Goal: Task Accomplishment & Management: Complete application form

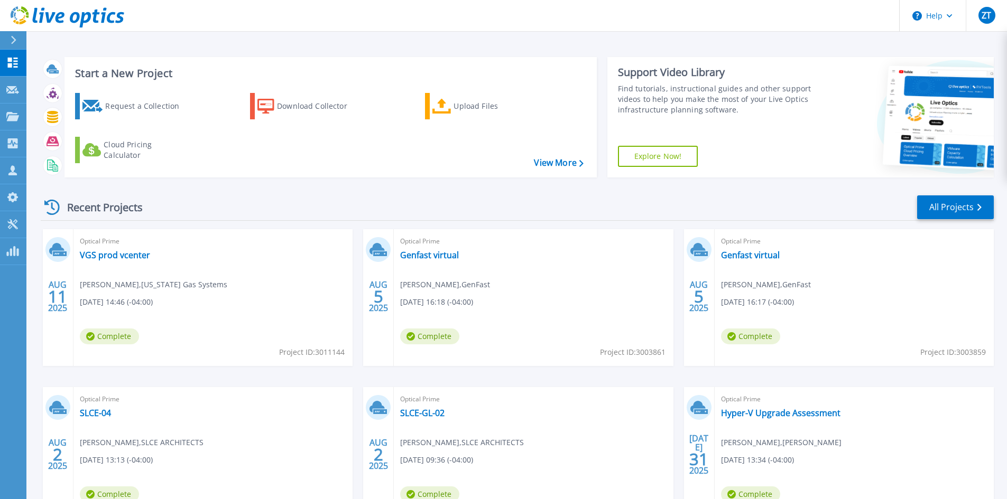
click at [360, 219] on div "Recent Projects All Projects" at bounding box center [517, 207] width 953 height 26
click at [119, 105] on div "Request a Collection" at bounding box center [147, 106] width 85 height 21
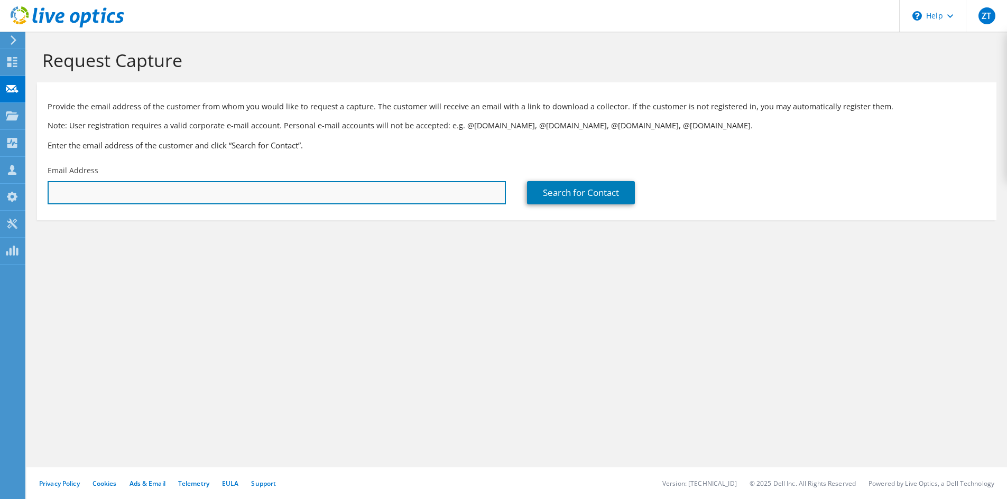
click at [345, 190] on input "text" at bounding box center [277, 192] width 458 height 23
drag, startPoint x: 269, startPoint y: 201, endPoint x: 268, endPoint y: 196, distance: 5.3
click at [268, 196] on input "text" at bounding box center [277, 192] width 458 height 23
paste input "taylor.gibson@nunababy.com"
type input "taylor.gibson@nunababy.com"
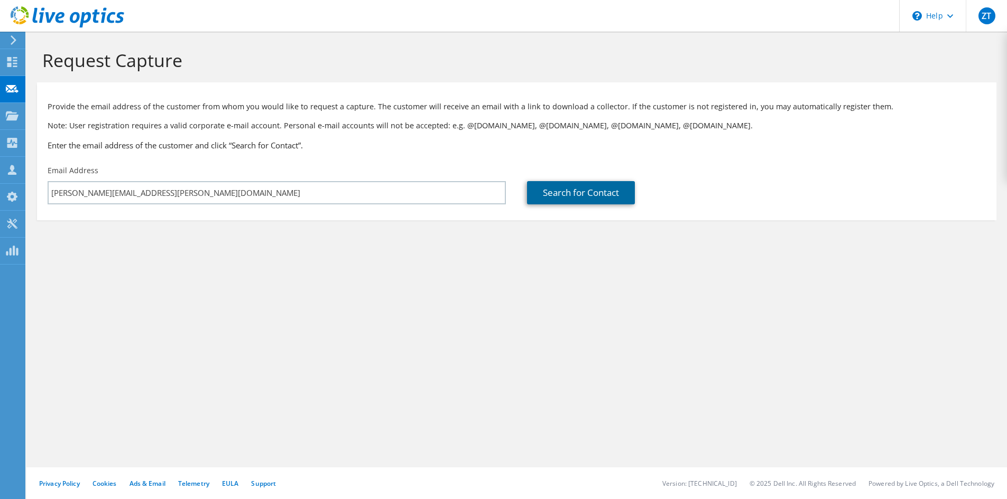
click at [581, 196] on link "Search for Contact" at bounding box center [581, 192] width 108 height 23
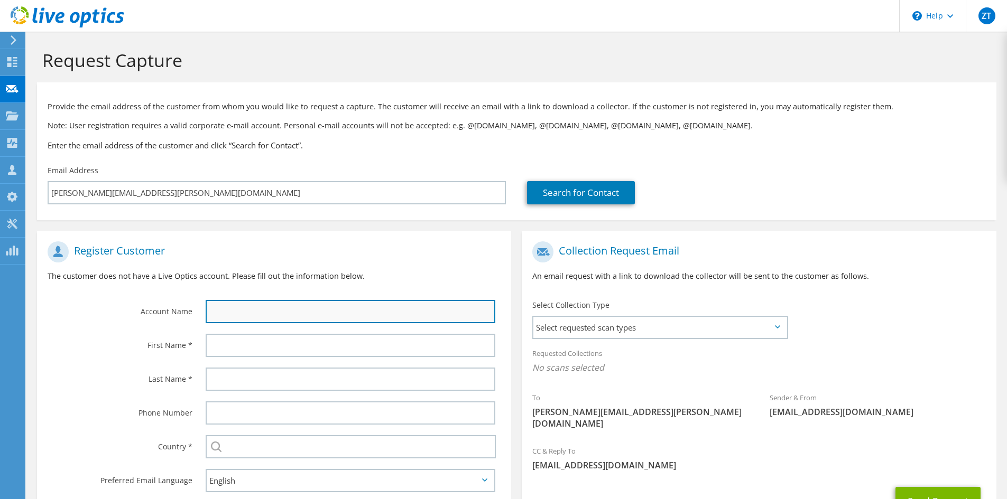
click at [250, 311] on input "text" at bounding box center [351, 311] width 290 height 23
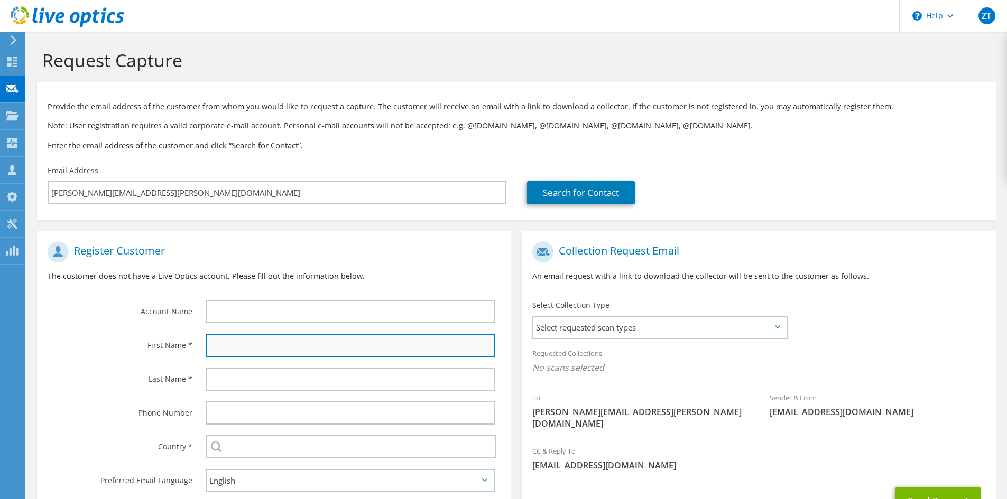
click at [225, 350] on input "text" at bounding box center [351, 345] width 290 height 23
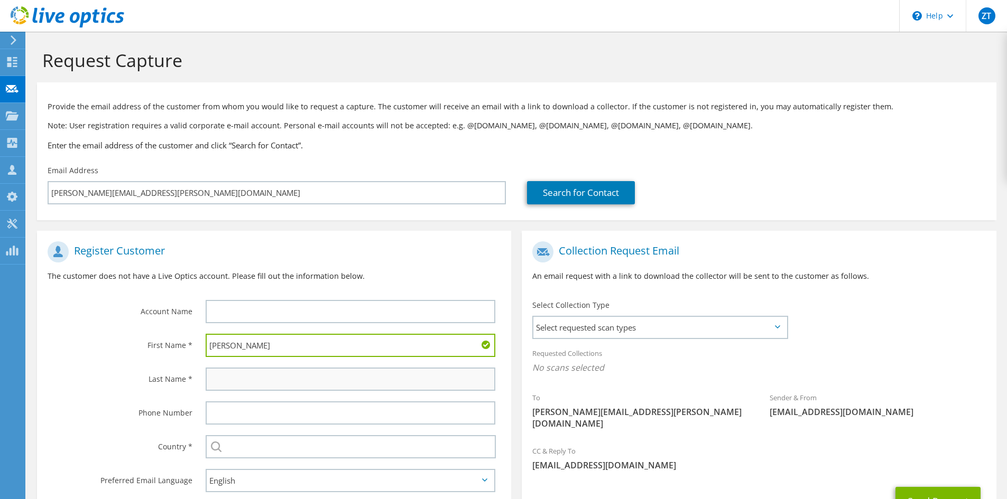
type input "Taylor"
click at [262, 373] on input "text" at bounding box center [351, 379] width 290 height 23
type input "Gibson"
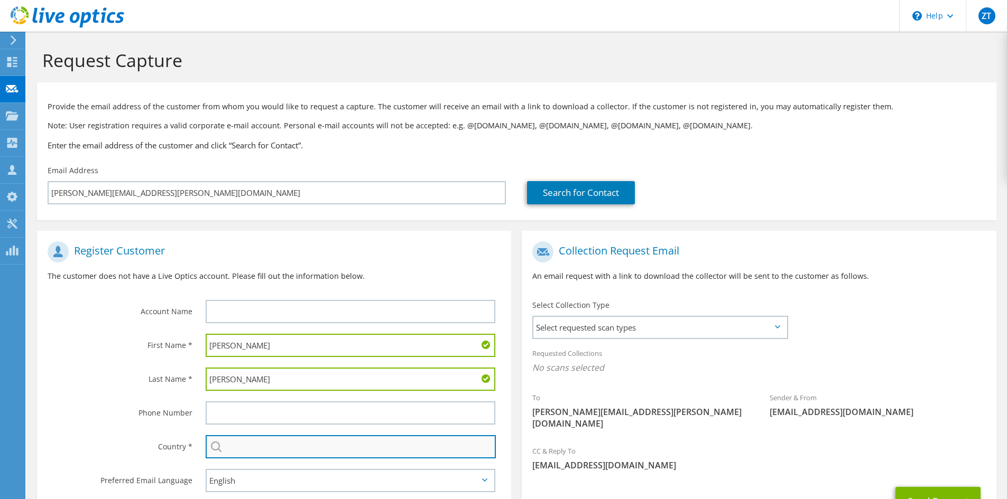
click at [327, 446] on input "text" at bounding box center [351, 446] width 290 height 23
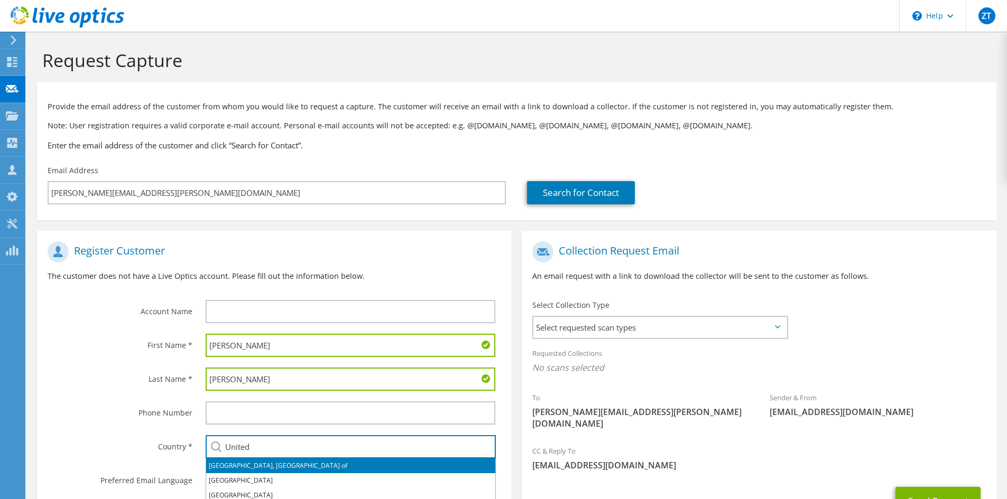
scroll to position [79, 0]
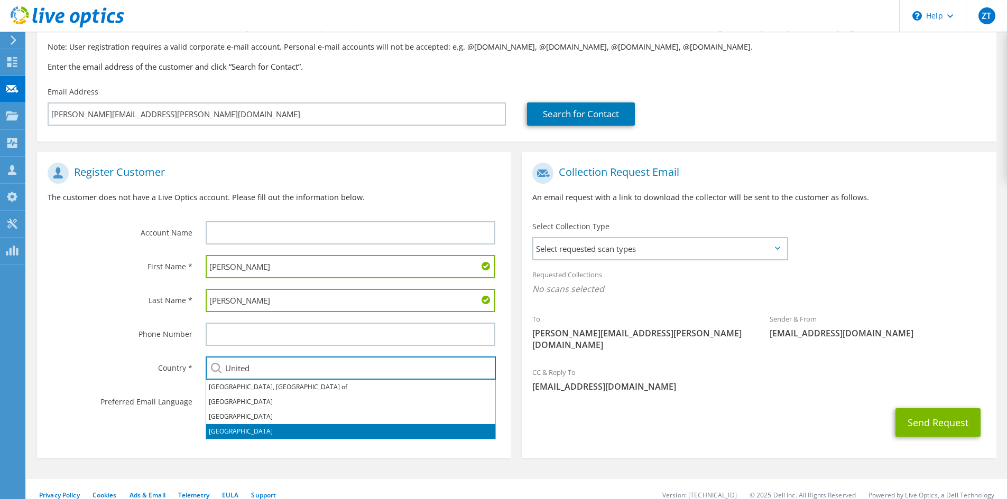
click at [244, 430] on li "United States" at bounding box center [350, 431] width 289 height 15
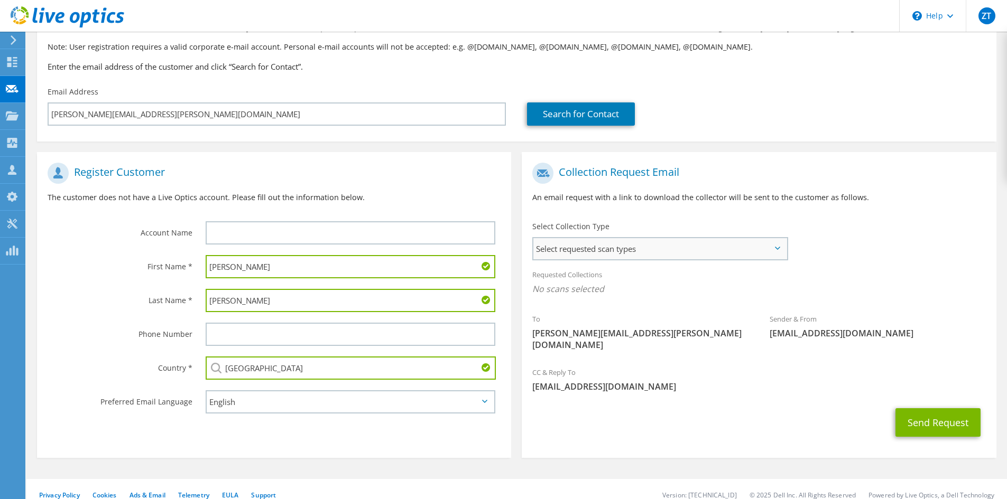
type input "United States"
click at [657, 248] on span "Select requested scan types" at bounding box center [659, 248] width 253 height 21
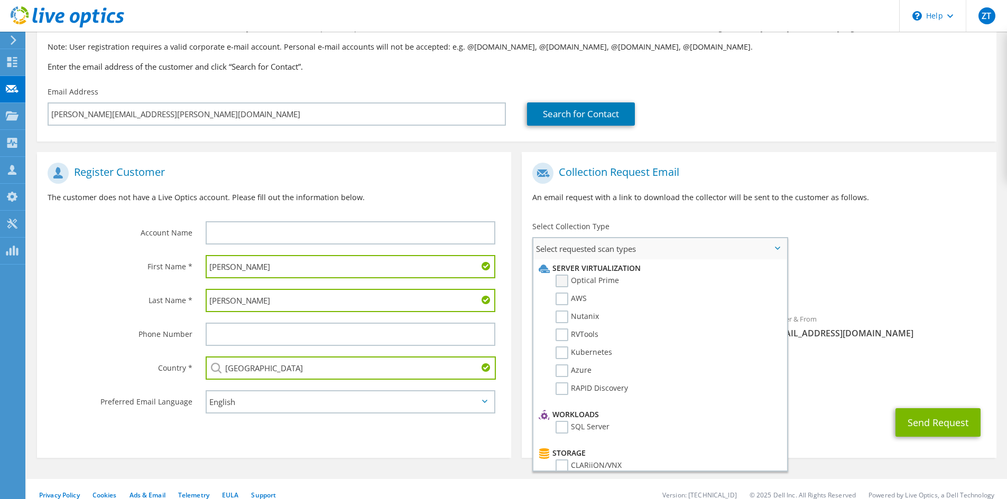
click at [567, 281] on label "Optical Prime" at bounding box center [586, 281] width 63 height 13
click at [0, 0] on input "Optical Prime" at bounding box center [0, 0] width 0 height 0
click at [567, 316] on label "Nutanix" at bounding box center [576, 317] width 43 height 13
click at [0, 0] on input "Nutanix" at bounding box center [0, 0] width 0 height 0
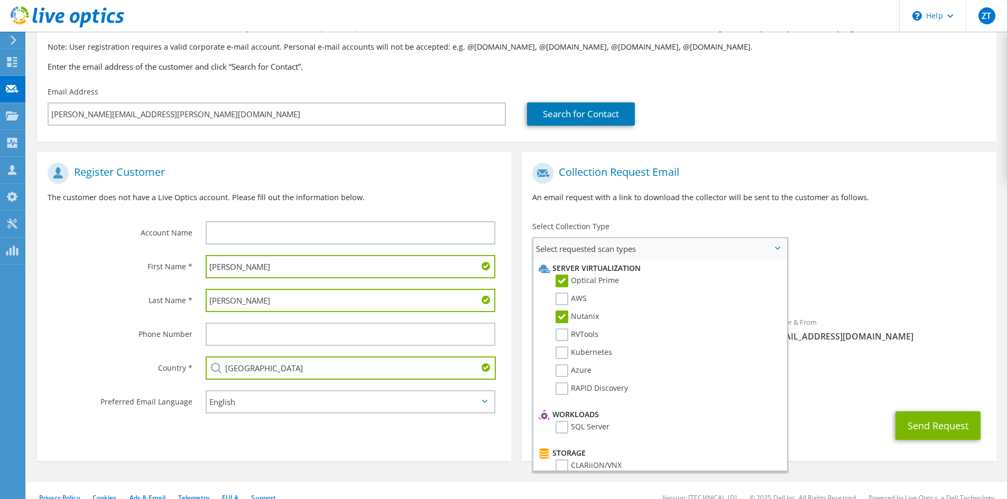
click at [786, 243] on span "Select requested scan types" at bounding box center [659, 248] width 253 height 21
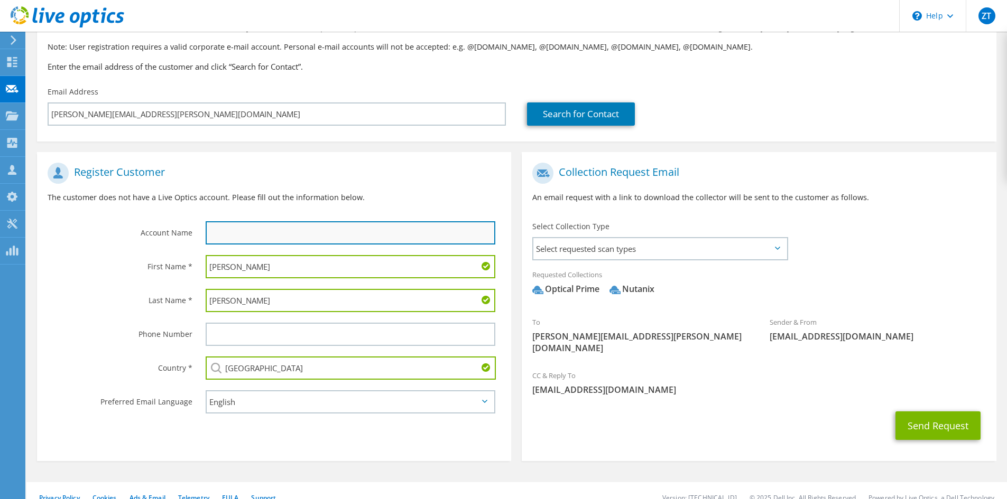
click at [299, 227] on input "text" at bounding box center [351, 232] width 290 height 23
type input "Nuna Baby"
click at [684, 253] on span "Select requested scan types" at bounding box center [659, 248] width 253 height 21
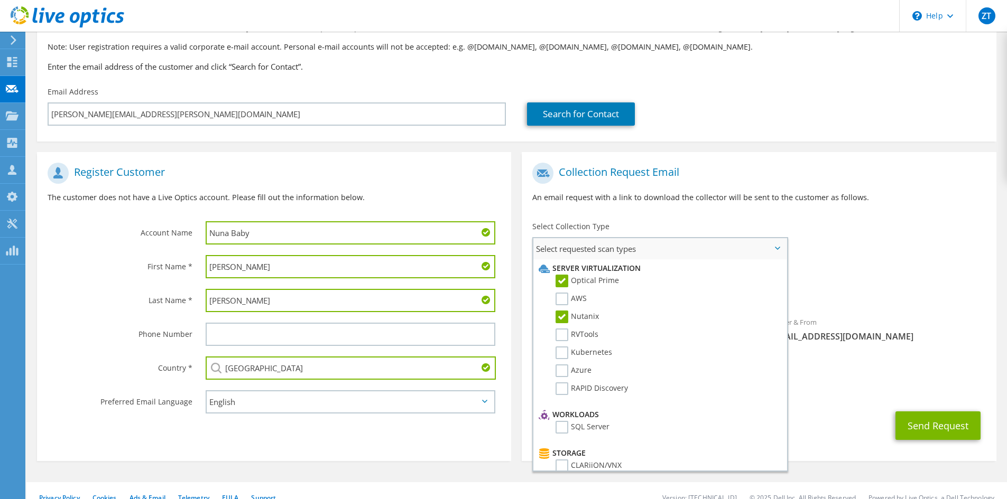
click at [684, 253] on span "Select requested scan types" at bounding box center [659, 248] width 253 height 21
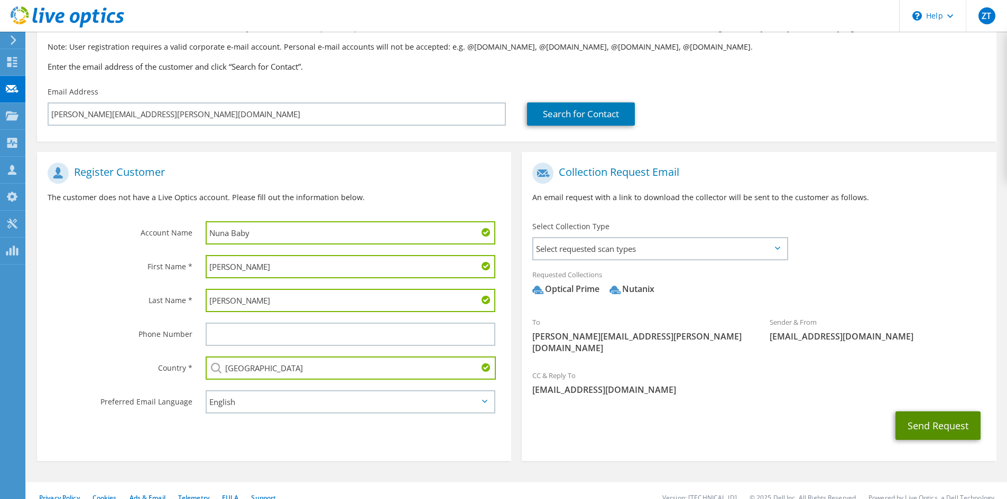
click at [941, 423] on button "Send Request" at bounding box center [937, 426] width 85 height 29
